Goal: Task Accomplishment & Management: Manage account settings

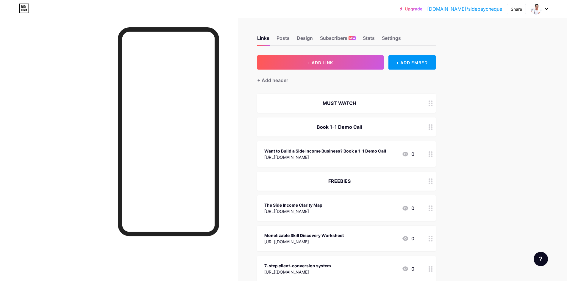
scroll to position [23, 0]
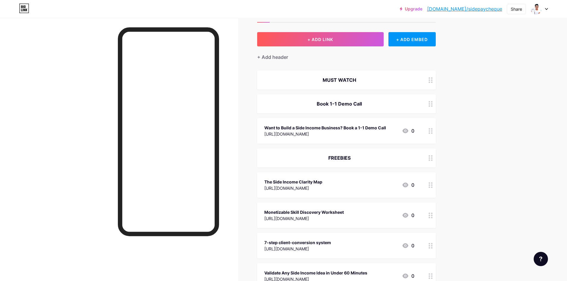
click at [434, 108] on div at bounding box center [430, 103] width 10 height 19
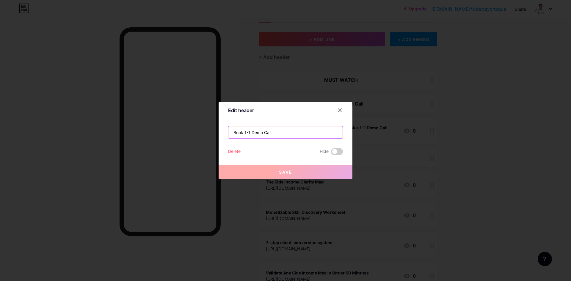
click at [280, 132] on input "Book 1-1 Demo Call" at bounding box center [286, 132] width 114 height 12
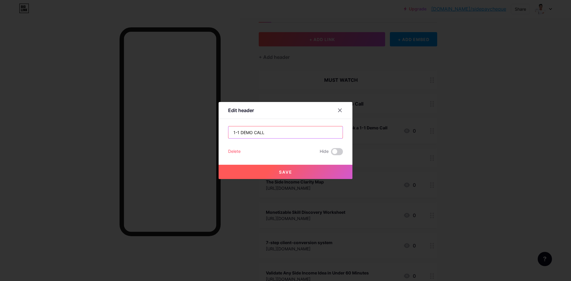
type input "1-1 DEMO CALL"
click at [290, 176] on button "Save" at bounding box center [286, 172] width 134 height 14
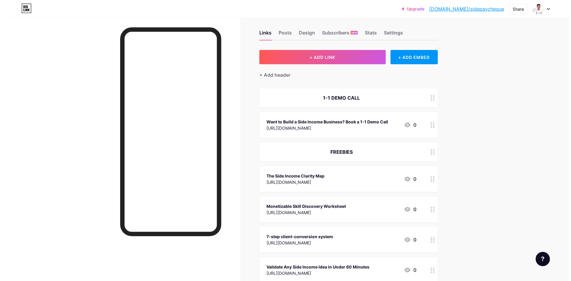
scroll to position [0, 0]
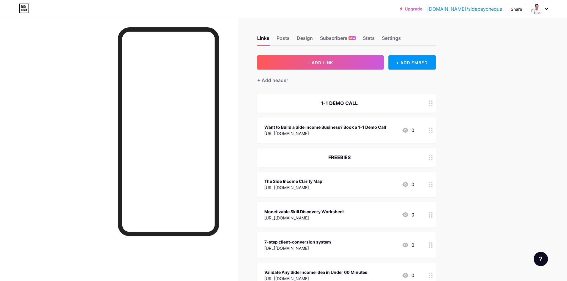
click at [347, 53] on div "Links Posts Design Subscribers NEW Stats Settings + ADD LINK + ADD EMBED + Add …" at bounding box center [230, 233] width 461 height 430
click at [335, 60] on button "+ ADD LINK" at bounding box center [320, 62] width 126 height 14
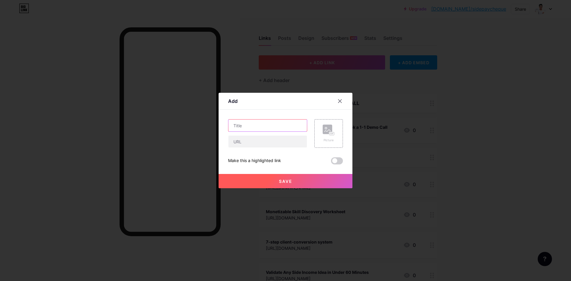
click at [275, 126] on input "text" at bounding box center [268, 126] width 79 height 12
paste input "3 Mistakes IT Pros Make in Side Hustles"
type input "3 Mistakes IT Pros Make in Side Hustles"
click at [263, 147] on input "text" at bounding box center [268, 142] width 79 height 12
paste input "[URL][DOMAIN_NAME]"
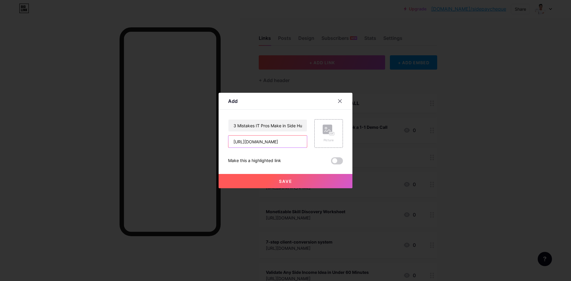
scroll to position [0, 26]
type input "[URL][DOMAIN_NAME]"
click at [249, 181] on button "Save" at bounding box center [286, 181] width 134 height 14
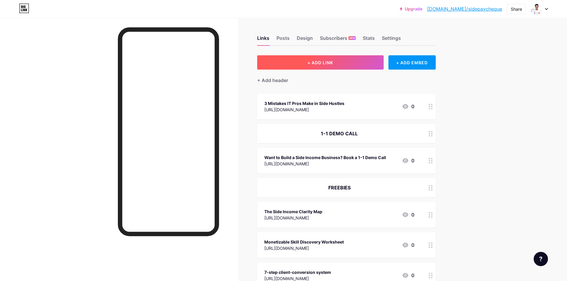
click at [328, 58] on button "+ ADD LINK" at bounding box center [320, 62] width 126 height 14
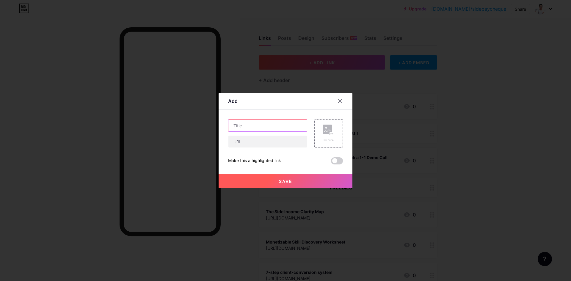
click at [269, 129] on input "text" at bounding box center [268, 126] width 79 height 12
paste input "Why Relying Only on Salary Is Dangerous"
type input "Why Relying Only on Salary Is Dangerous?"
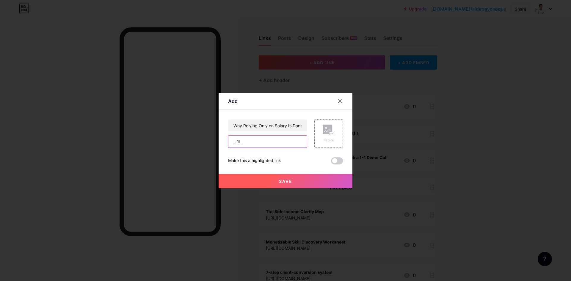
click at [259, 141] on input "text" at bounding box center [268, 142] width 79 height 12
paste input "[URL][DOMAIN_NAME]"
type input "[URL][DOMAIN_NAME]"
click at [279, 182] on span "Save" at bounding box center [285, 181] width 13 height 5
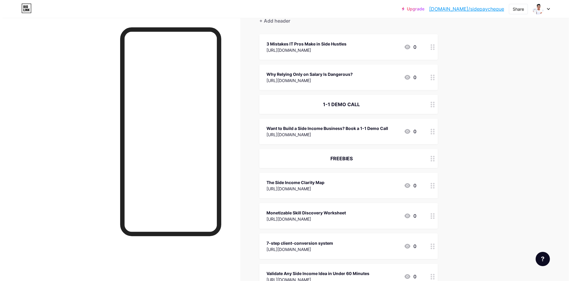
scroll to position [0, 0]
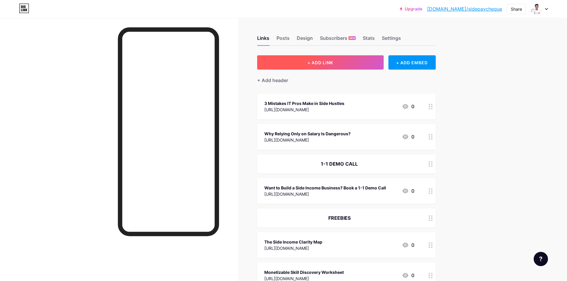
click at [333, 56] on button "+ ADD LINK" at bounding box center [320, 62] width 126 height 14
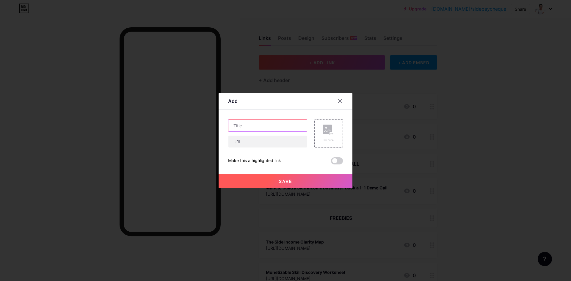
click at [267, 126] on input "text" at bounding box center [268, 126] width 79 height 12
paste input "How I Made ₹ 3 Lakhs/Month in Side Income? (Without Quitting My Job)"
type input "How I Made ₹ 3 Lakhs/Month in Side Income? (Without Quitting My Job)"
drag, startPoint x: 270, startPoint y: 142, endPoint x: 309, endPoint y: 69, distance: 82.7
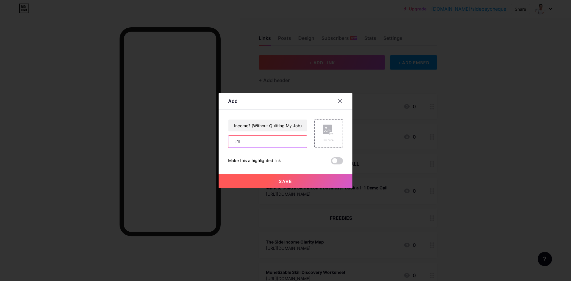
click at [270, 142] on input "text" at bounding box center [268, 142] width 79 height 12
paste input "[URL][DOMAIN_NAME]"
type input "[URL][DOMAIN_NAME]"
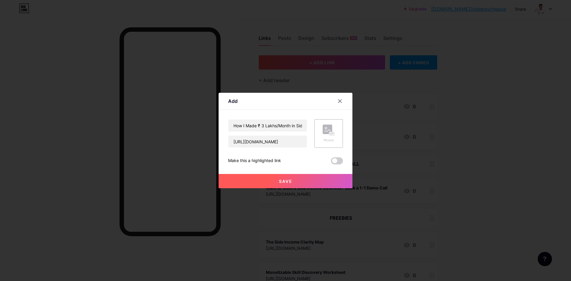
click at [281, 185] on button "Save" at bounding box center [286, 181] width 134 height 14
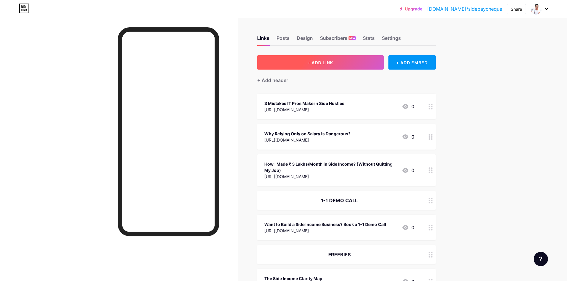
click at [310, 67] on button "+ ADD LINK" at bounding box center [320, 62] width 126 height 14
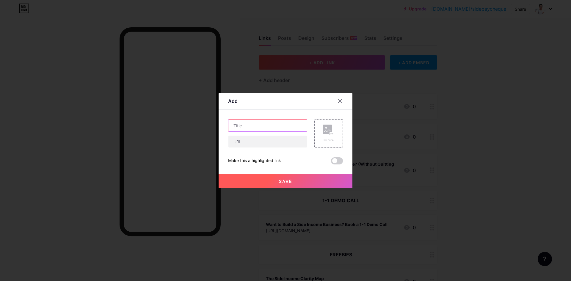
click at [268, 127] on input "text" at bounding box center [268, 126] width 79 height 12
paste input "5 Side Income Streams for Working IT Professionals in [DATE]"
click at [288, 125] on input "5 Side Income Streams for Working IT Professionals in [DATE]" at bounding box center [268, 126] width 79 height 12
type input "5 Side Income Streams for Working IT Professionals"
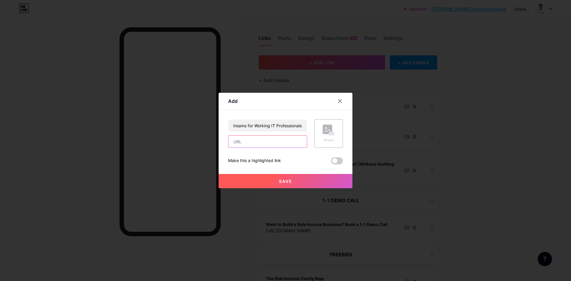
click at [280, 140] on input "text" at bounding box center [268, 142] width 79 height 12
paste input "[URL][DOMAIN_NAME]"
type input "[URL][DOMAIN_NAME]"
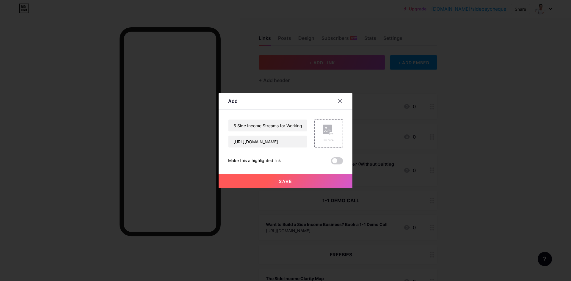
click at [291, 181] on button "Save" at bounding box center [286, 181] width 134 height 14
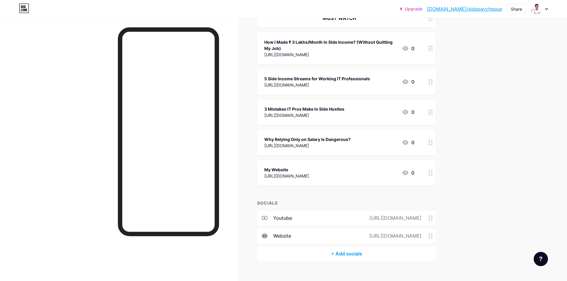
scroll to position [294, 0]
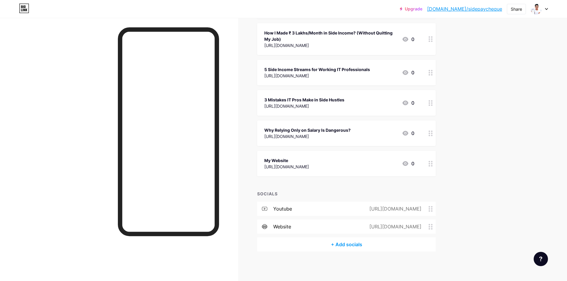
click at [432, 164] on icon at bounding box center [430, 164] width 4 height 6
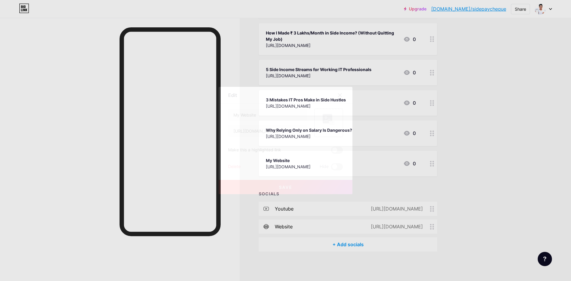
click at [233, 166] on div "Delete" at bounding box center [234, 166] width 12 height 7
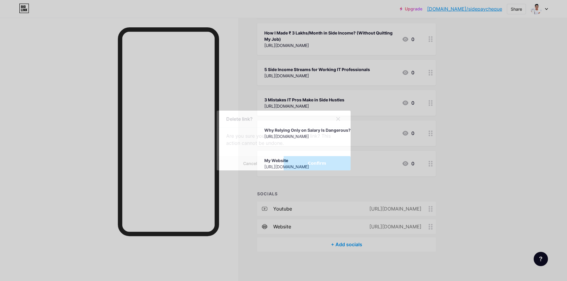
click at [305, 160] on button "Confirm" at bounding box center [317, 163] width 67 height 14
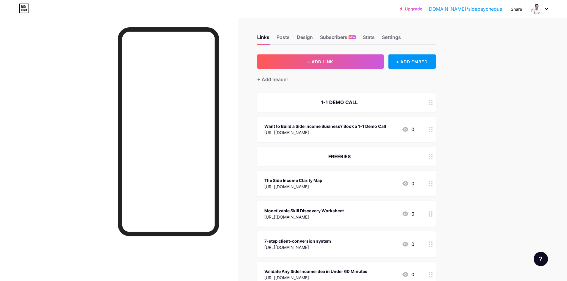
scroll to position [0, 0]
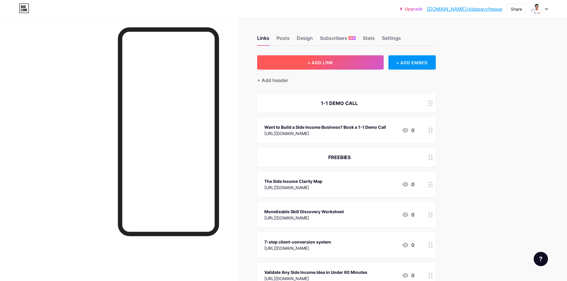
click at [329, 60] on span "+ ADD LINK" at bounding box center [320, 62] width 26 height 5
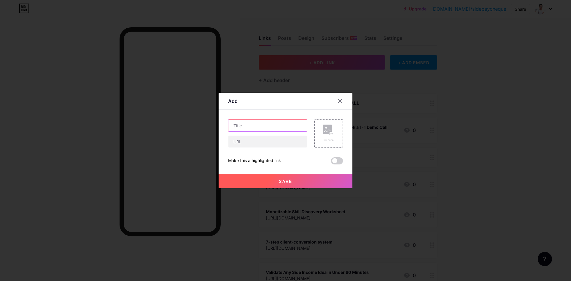
click at [260, 126] on input "text" at bounding box center [268, 126] width 79 height 12
type input "About Me"
click at [339, 101] on icon at bounding box center [340, 101] width 3 height 3
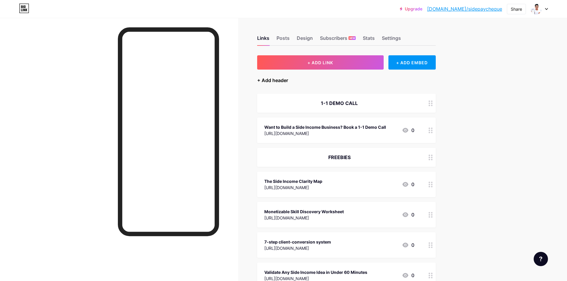
click at [278, 79] on div "+ Add header" at bounding box center [272, 80] width 31 height 7
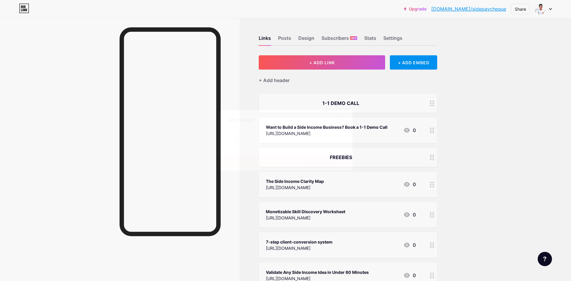
click at [287, 140] on input "text" at bounding box center [286, 141] width 114 height 12
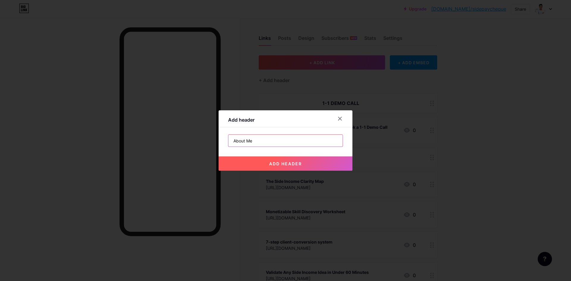
type input "About Me"
drag, startPoint x: 265, startPoint y: 129, endPoint x: 278, endPoint y: 143, distance: 19.4
click at [265, 129] on div "Add header About Me add header" at bounding box center [286, 140] width 134 height 60
click at [287, 163] on span "add header" at bounding box center [285, 163] width 33 height 5
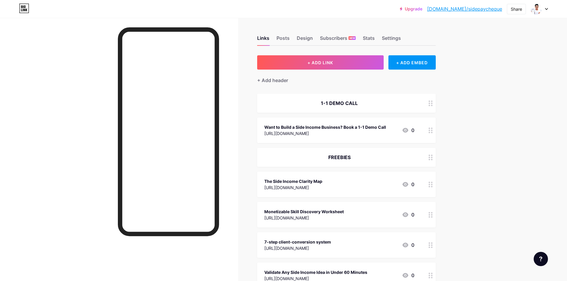
click at [430, 103] on circle at bounding box center [428, 103] width 1 height 1
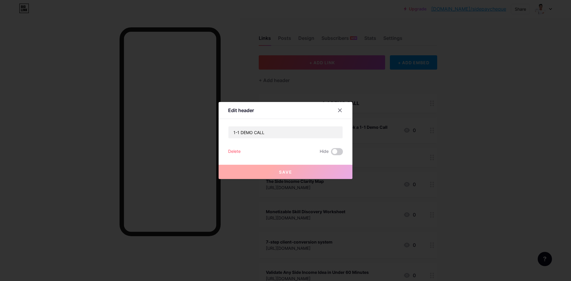
click at [235, 151] on div "Delete" at bounding box center [234, 151] width 12 height 7
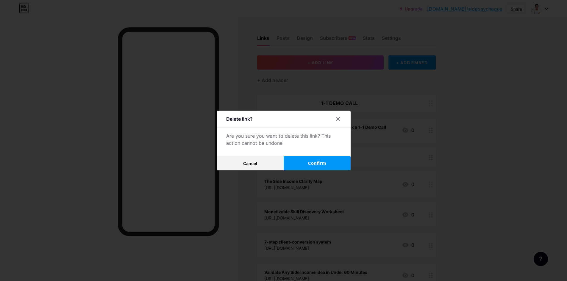
click at [313, 164] on span "Confirm" at bounding box center [317, 163] width 18 height 6
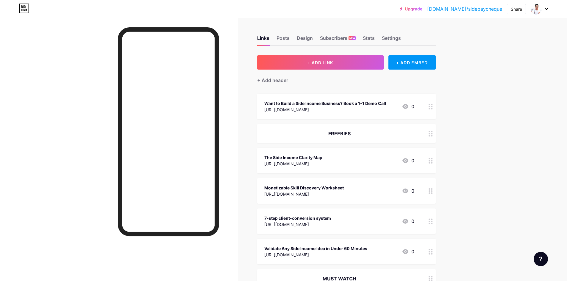
click at [430, 107] on div at bounding box center [430, 107] width 10 height 26
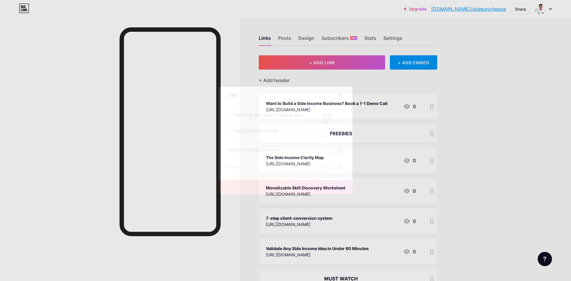
click at [334, 150] on span at bounding box center [337, 150] width 12 height 7
click at [331, 152] on input "checkbox" at bounding box center [331, 152] width 0 height 0
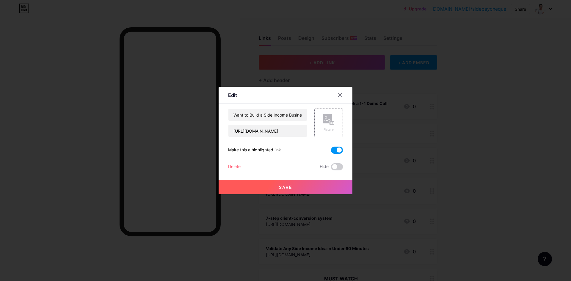
click at [307, 188] on button "Save" at bounding box center [286, 187] width 134 height 14
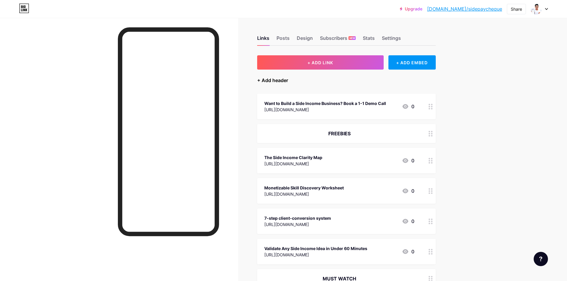
click at [273, 79] on div "+ Add header" at bounding box center [272, 80] width 31 height 7
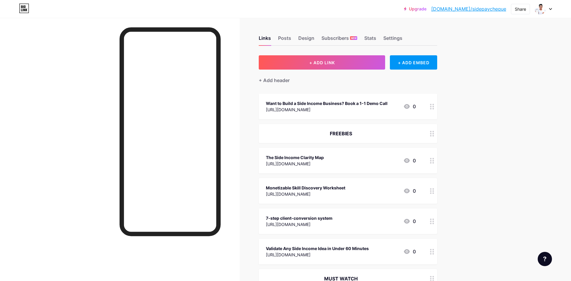
click at [273, 135] on input "text" at bounding box center [286, 141] width 114 height 12
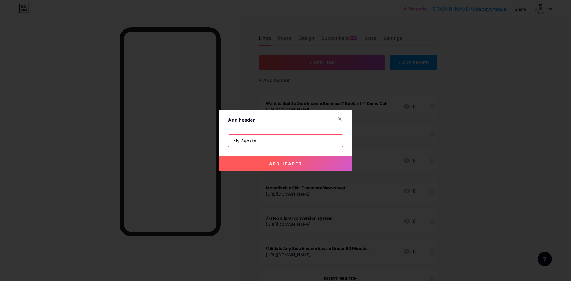
type input "My Website"
click at [286, 161] on span "add header" at bounding box center [285, 163] width 33 height 5
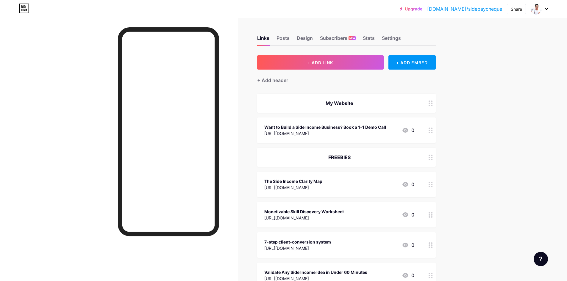
click at [430, 103] on circle at bounding box center [428, 103] width 1 height 1
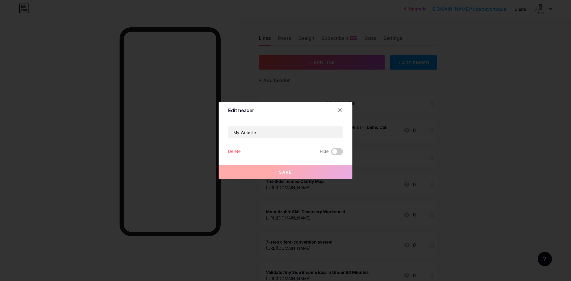
click at [228, 151] on div "Delete" at bounding box center [234, 151] width 12 height 7
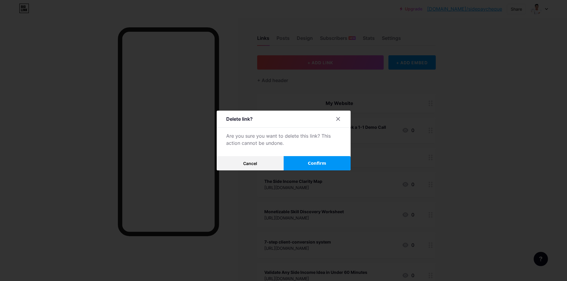
click at [319, 159] on button "Confirm" at bounding box center [317, 163] width 67 height 14
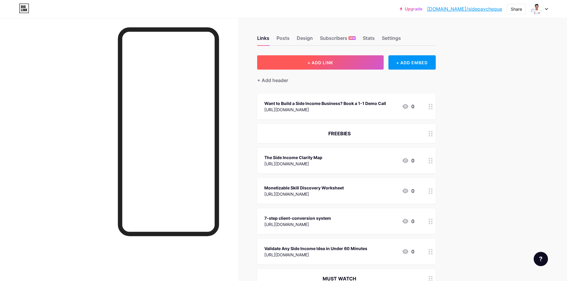
click at [317, 65] on button "+ ADD LINK" at bounding box center [320, 62] width 126 height 14
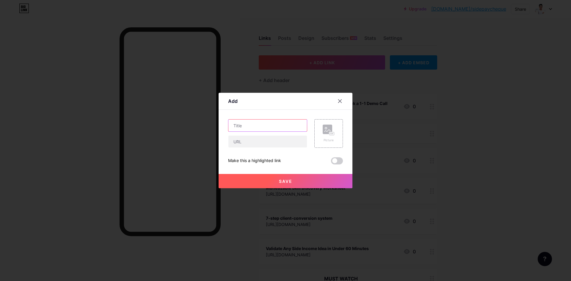
click at [274, 128] on input "text" at bounding box center [268, 126] width 79 height 12
type input "My Website"
click at [273, 141] on input "text" at bounding box center [268, 142] width 79 height 12
paste input "[URL][DOMAIN_NAME]"
type input "[URL][DOMAIN_NAME]"
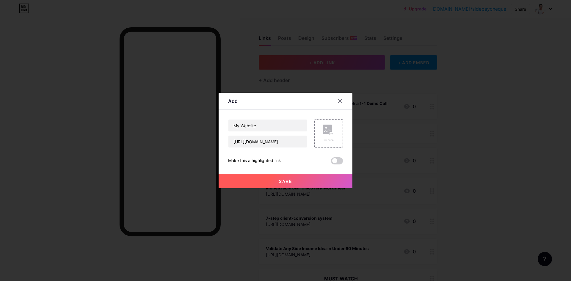
click at [265, 178] on button "Save" at bounding box center [286, 181] width 134 height 14
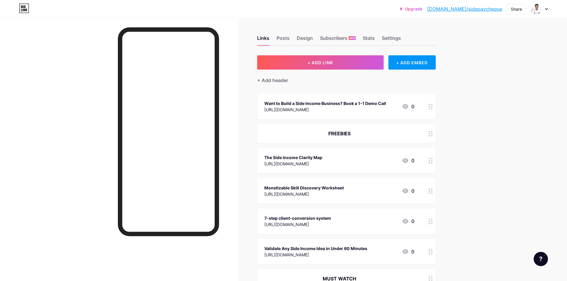
click at [480, 11] on link "[DOMAIN_NAME]/sidepaycheque" at bounding box center [464, 8] width 75 height 7
